Goal: Information Seeking & Learning: Learn about a topic

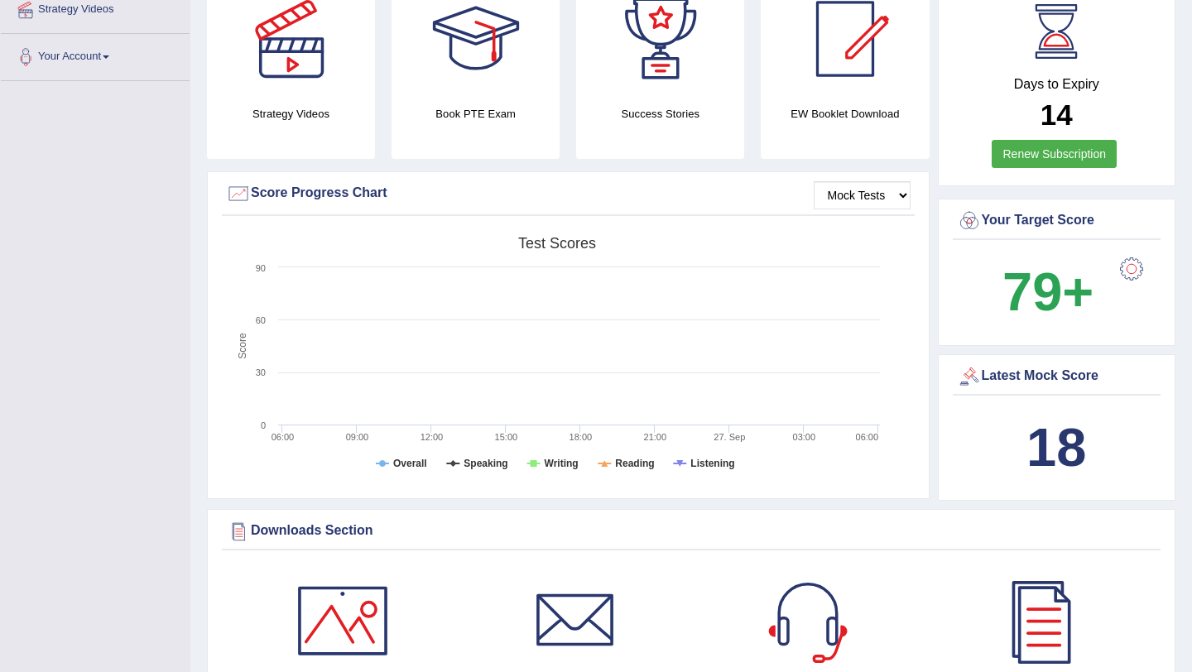
scroll to position [338, 0]
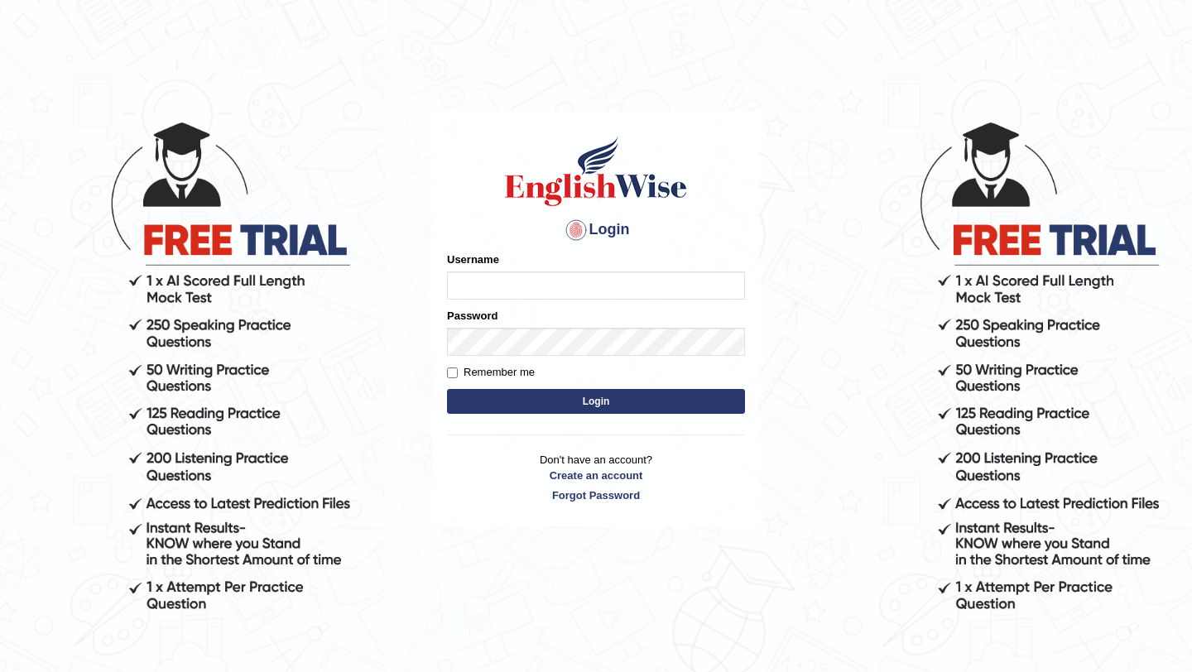
type input "NicolasD"
click at [504, 404] on button "Login" at bounding box center [596, 401] width 298 height 25
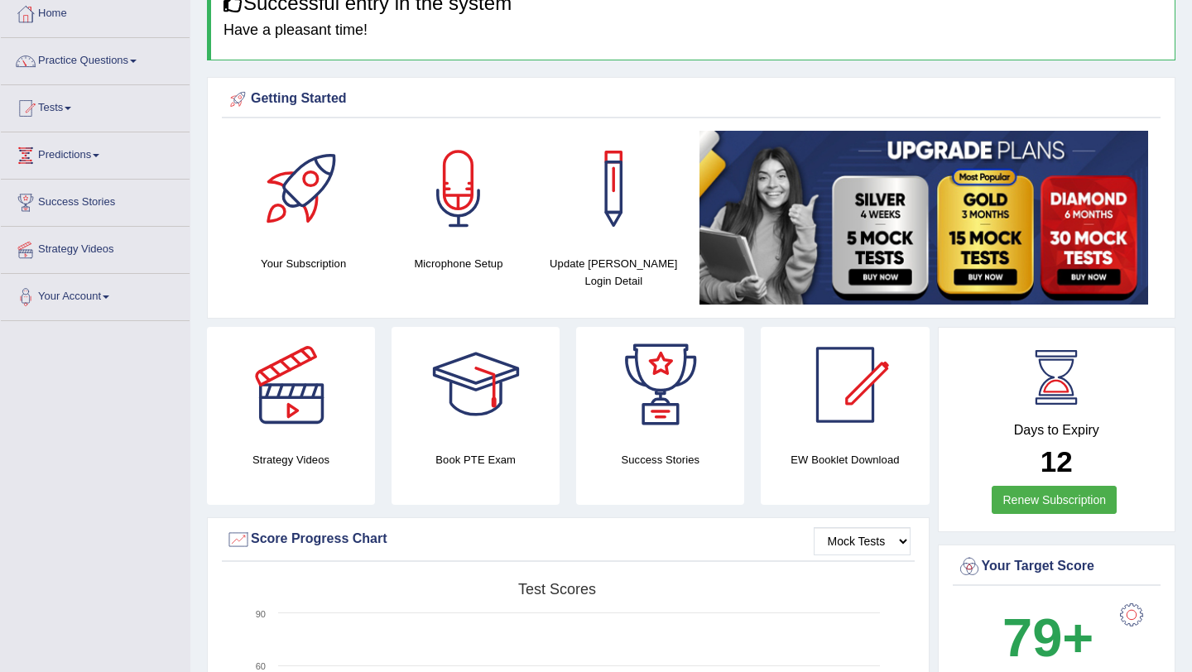
scroll to position [46, 0]
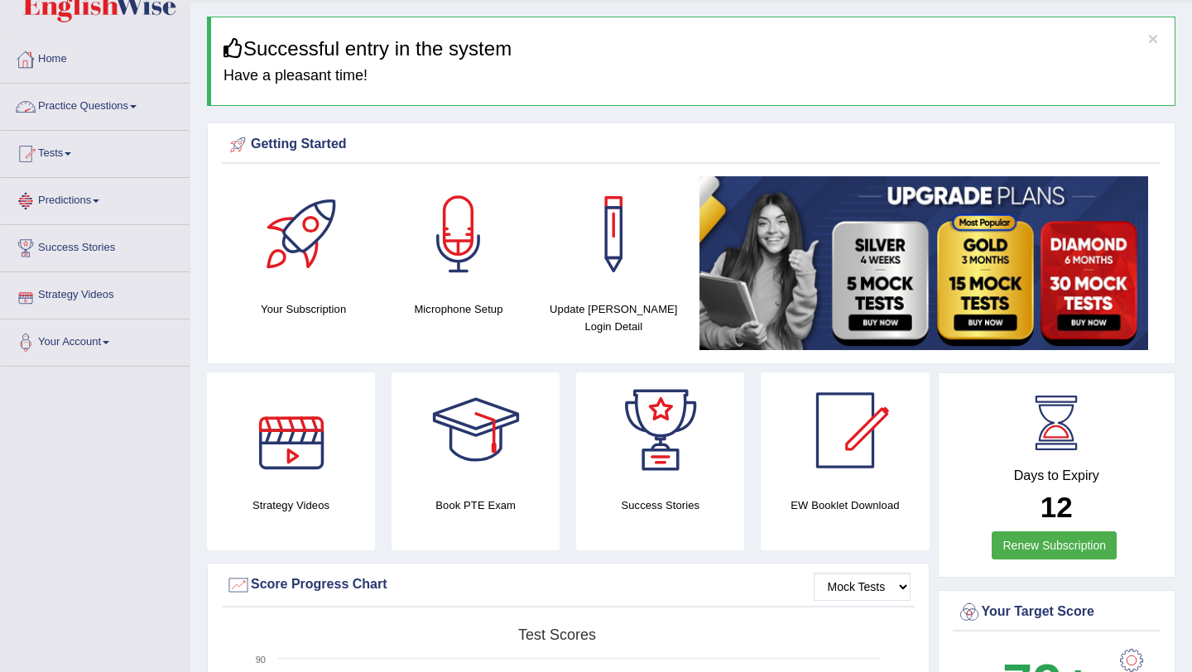
click at [74, 111] on link "Practice Questions" at bounding box center [95, 104] width 189 height 41
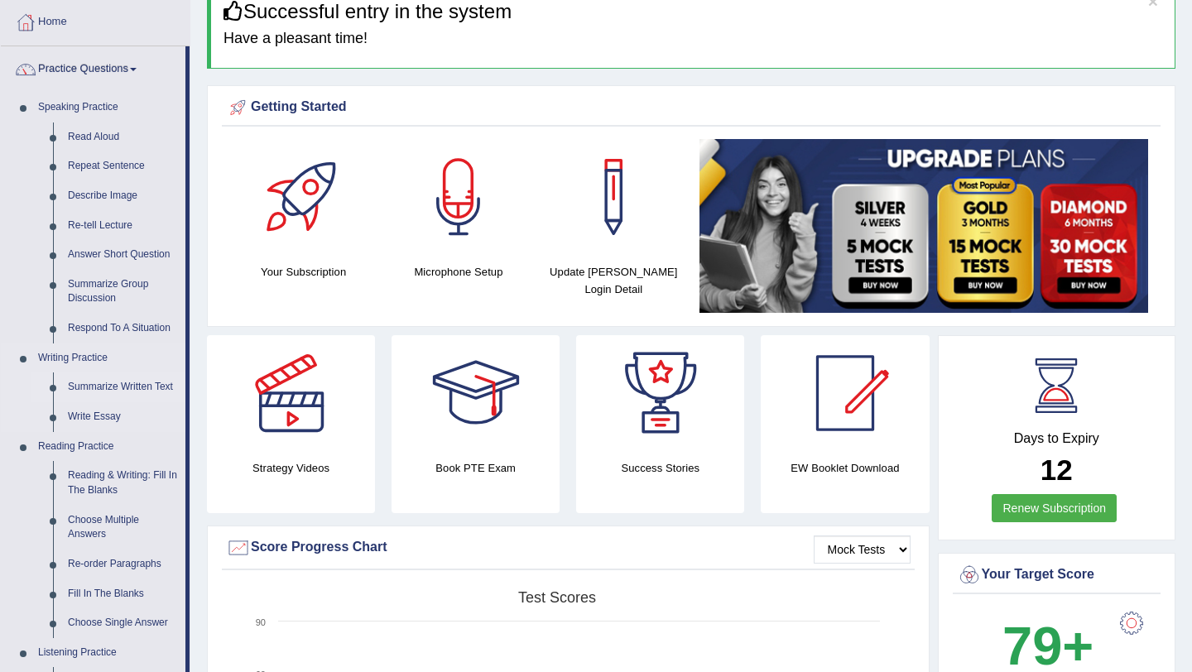
scroll to position [82, 0]
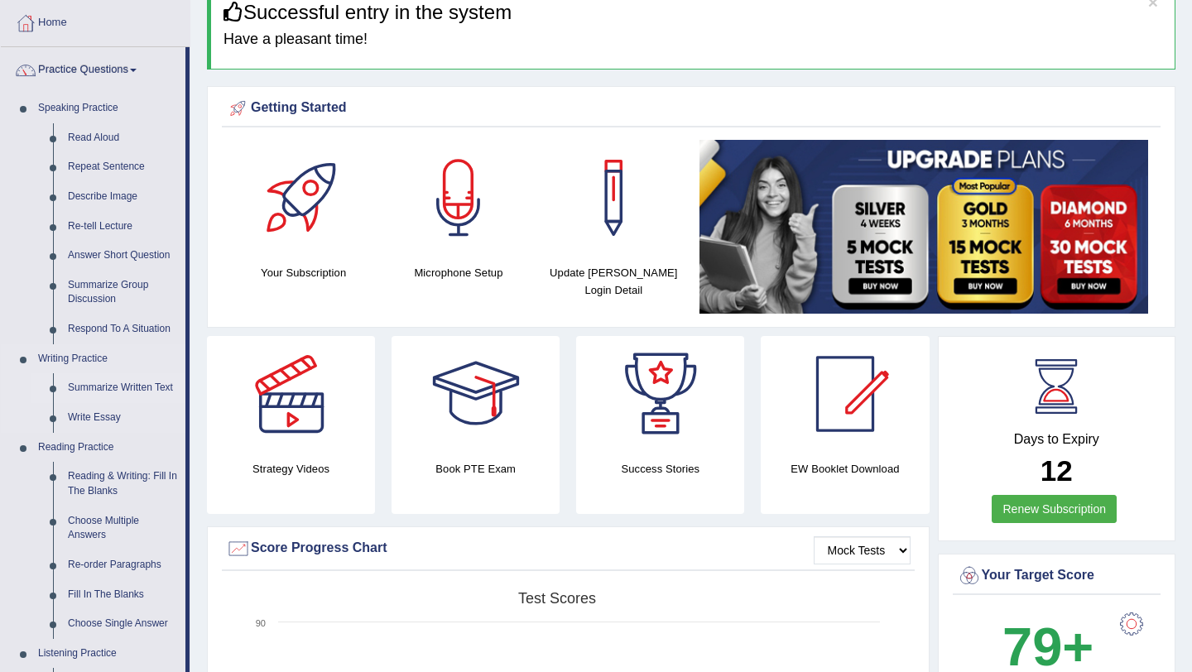
click at [111, 391] on link "Summarize Written Text" at bounding box center [122, 388] width 125 height 30
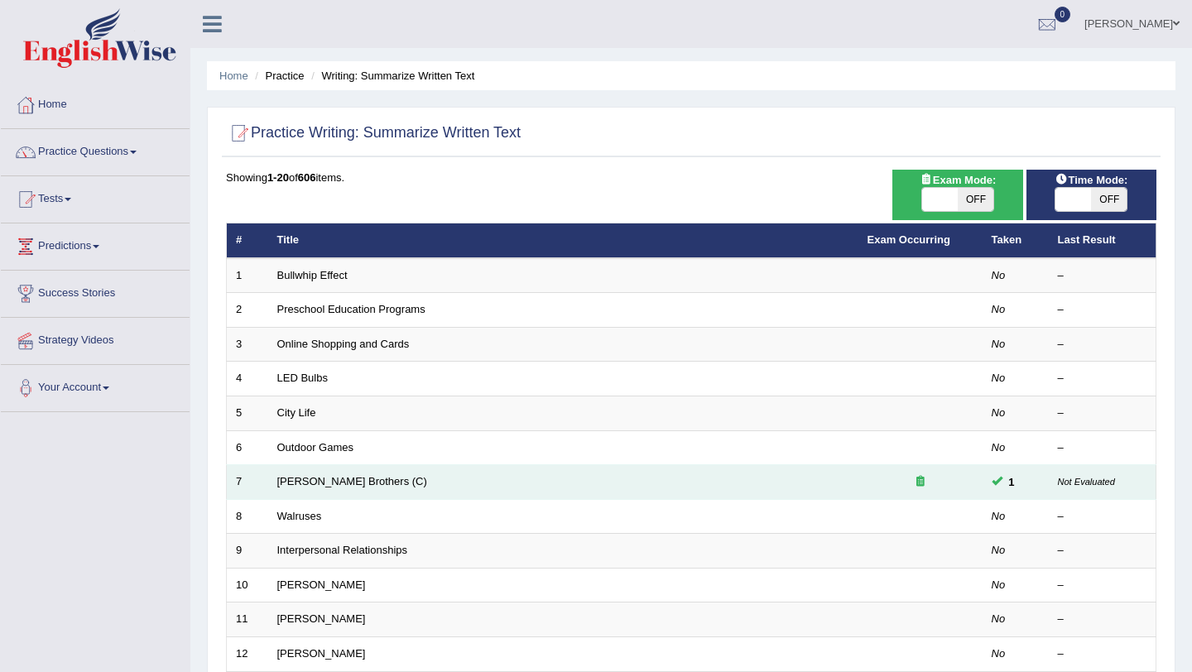
click at [385, 481] on td "[PERSON_NAME] Brothers (C)" at bounding box center [563, 482] width 590 height 35
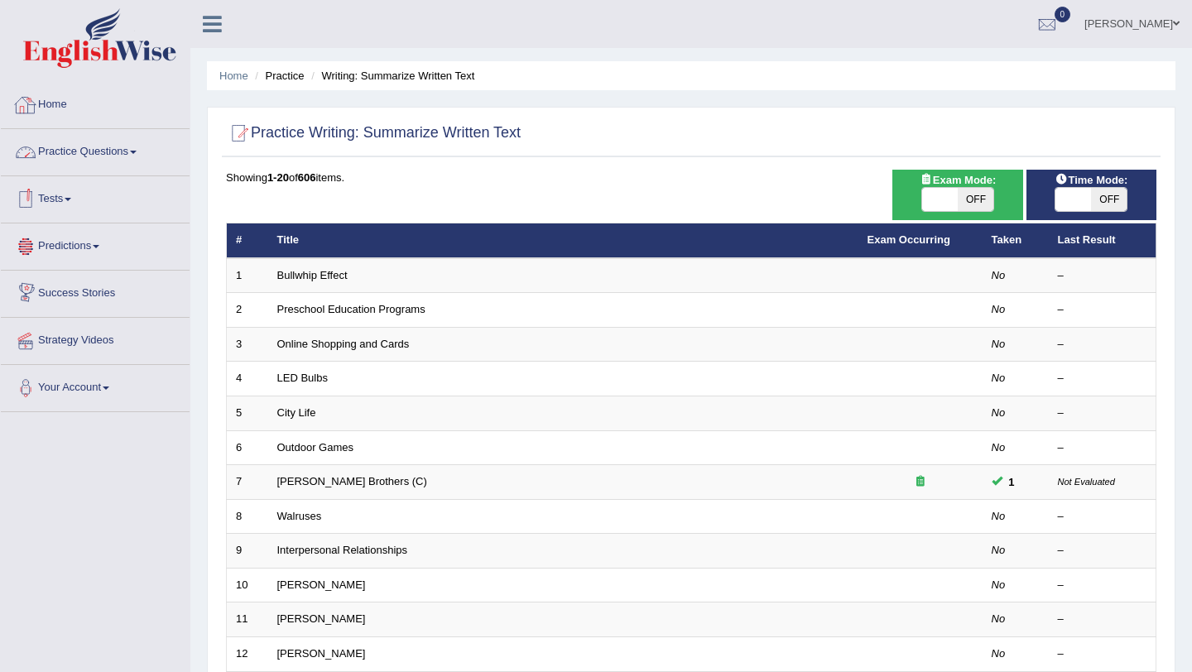
click at [76, 118] on link "Home" at bounding box center [95, 102] width 189 height 41
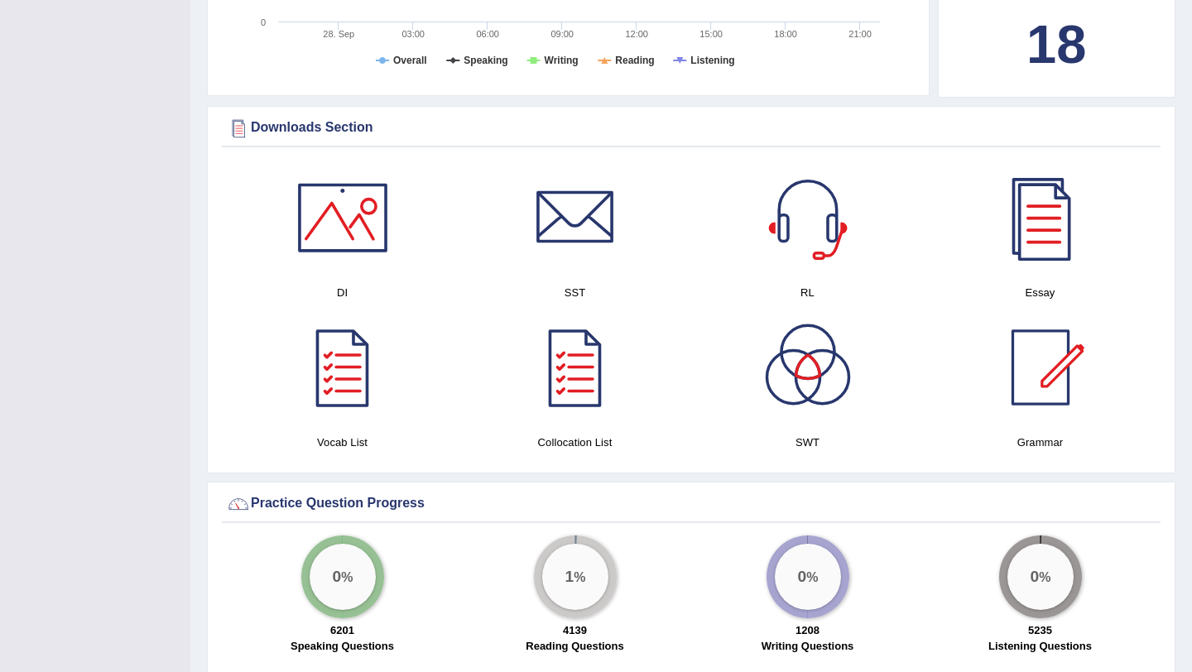
scroll to position [1097, 0]
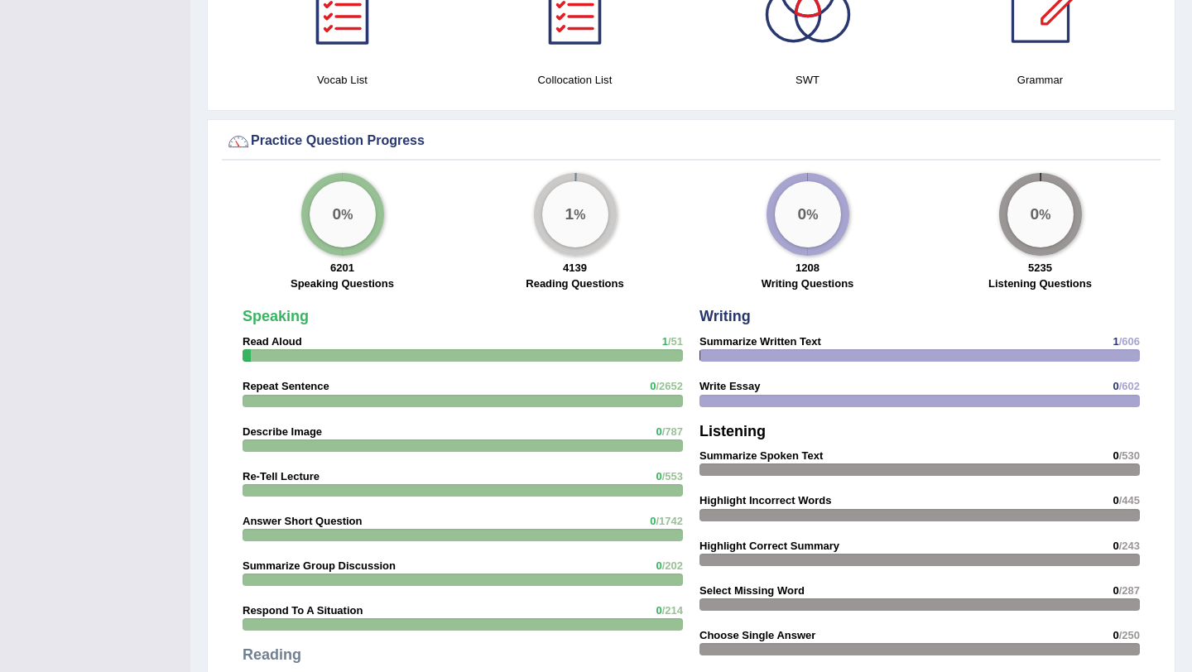
click at [818, 218] on div "0 %" at bounding box center [808, 214] width 66 height 66
click at [569, 197] on div "1 %" at bounding box center [575, 214] width 66 height 66
click at [343, 232] on div "0 %" at bounding box center [343, 214] width 66 height 66
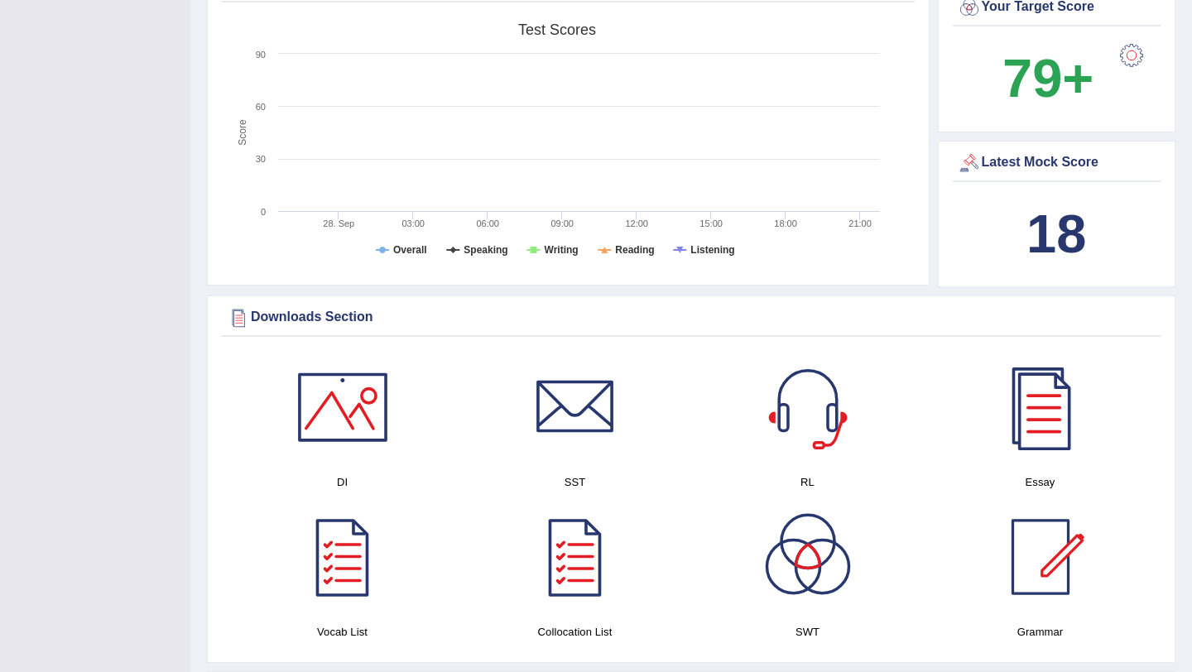
scroll to position [0, 0]
